Goal: Task Accomplishment & Management: Manage account settings

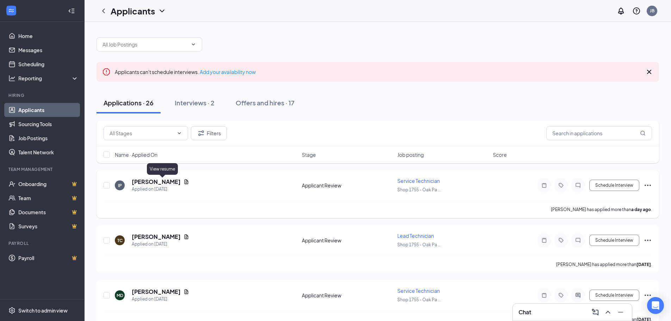
click at [183, 181] on icon "Document" at bounding box center [186, 182] width 6 height 6
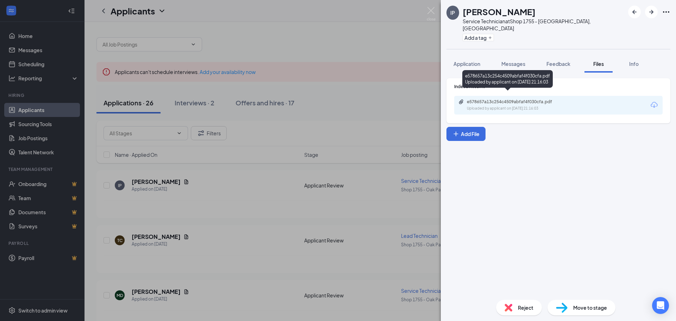
click at [482, 99] on div "e578657a13c254c4509abfaf4f030cfa.pdf" at bounding box center [516, 102] width 99 height 6
click at [429, 12] on img at bounding box center [431, 14] width 9 height 14
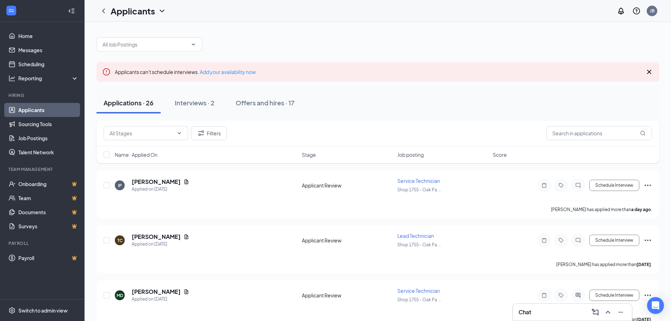
click at [20, 111] on link "Applicants" at bounding box center [48, 110] width 60 height 14
click at [185, 182] on icon "Document" at bounding box center [187, 181] width 4 height 5
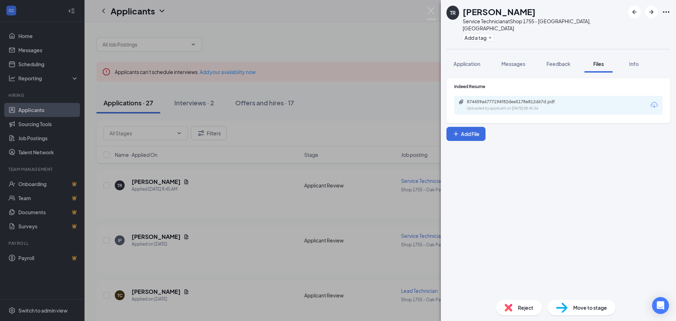
click at [509, 106] on div "Uploaded by applicant on [DATE] 08:45:56" at bounding box center [520, 109] width 106 height 6
click at [429, 9] on img at bounding box center [431, 14] width 9 height 14
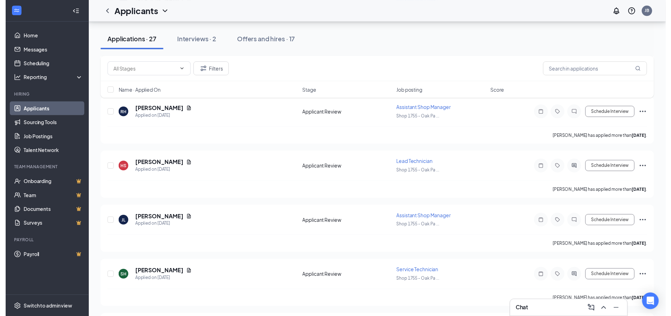
scroll to position [528, 0]
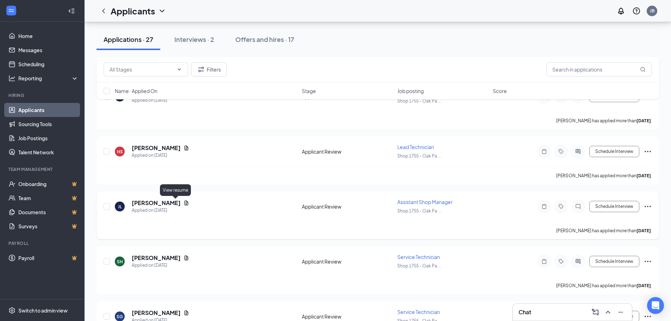
click at [183, 203] on icon "Document" at bounding box center [186, 203] width 6 height 6
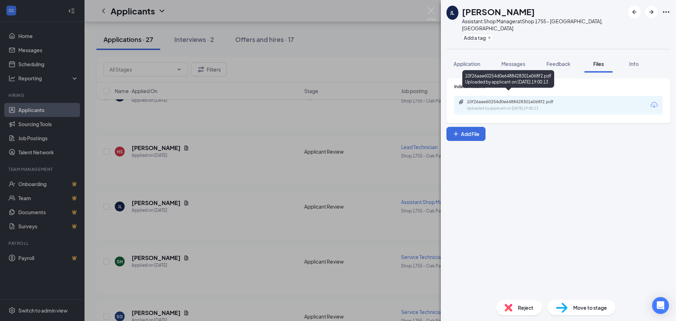
click at [491, 99] on div "10f26aae60254d0e6488428301e068f2.pdf" at bounding box center [516, 102] width 99 height 6
click at [430, 13] on img at bounding box center [431, 14] width 9 height 14
